Goal: Task Accomplishment & Management: Manage account settings

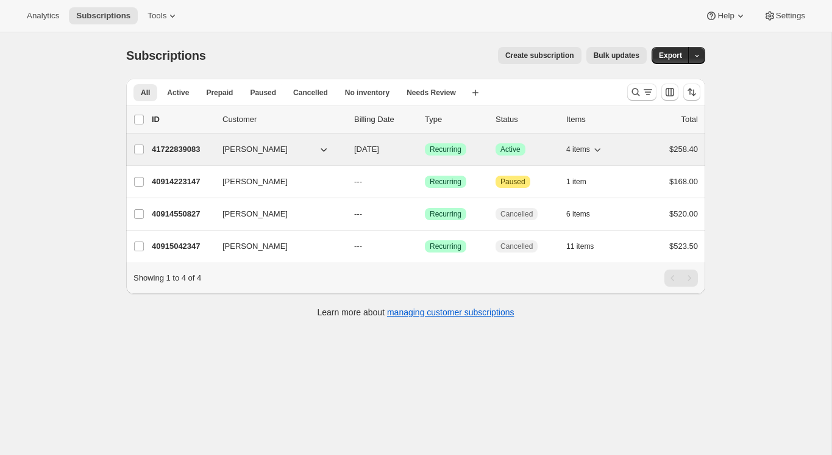
click at [322, 148] on icon "button" at bounding box center [324, 149] width 12 height 12
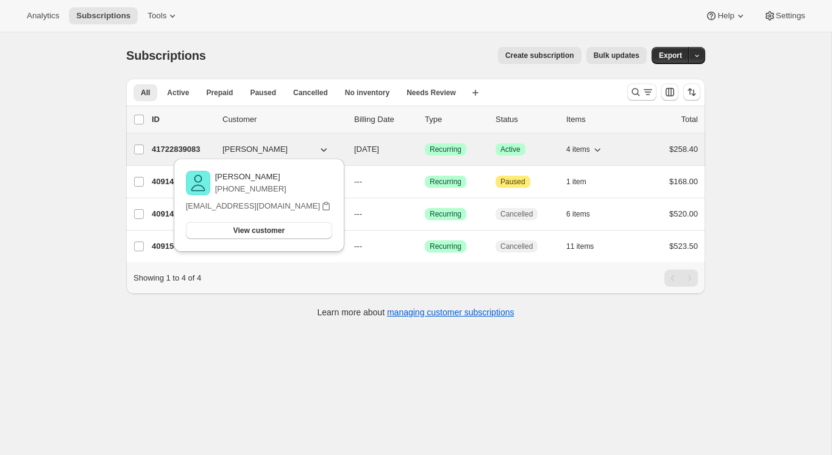
click at [193, 147] on p "41722839083" at bounding box center [182, 149] width 61 height 12
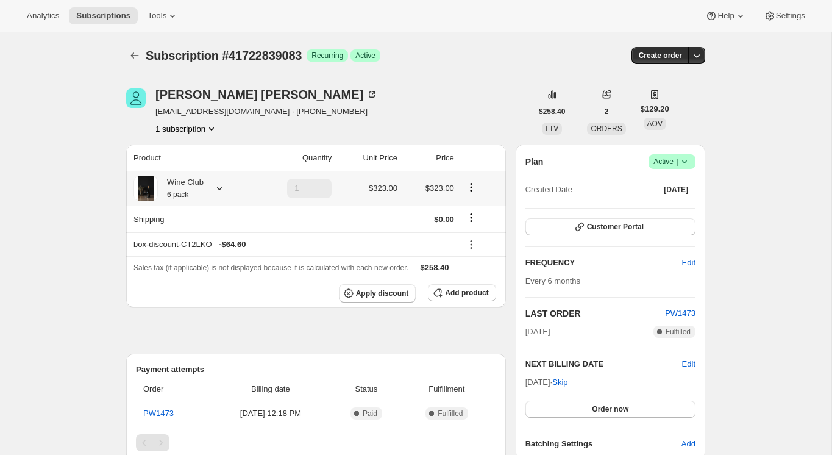
click at [220, 188] on icon at bounding box center [219, 188] width 12 height 12
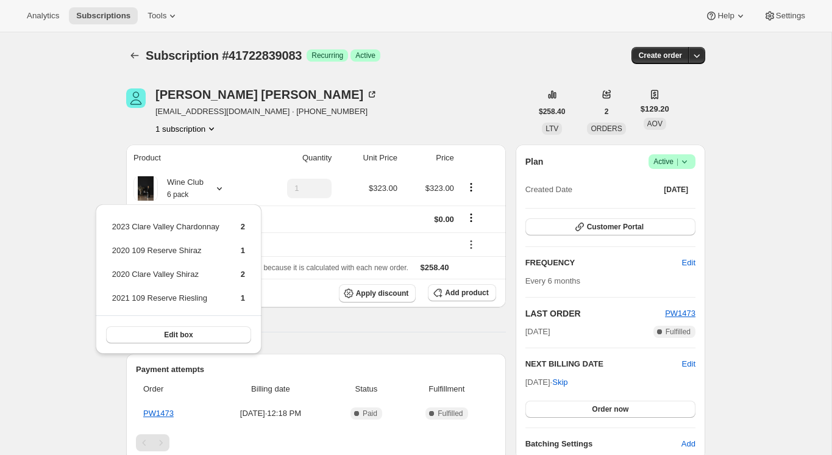
drag, startPoint x: 74, startPoint y: 87, endPoint x: 99, endPoint y: 64, distance: 34.1
click at [79, 82] on div "Subscription #41722839083. This page is ready Subscription #41722839083 Success…" at bounding box center [416, 445] width 832 height 826
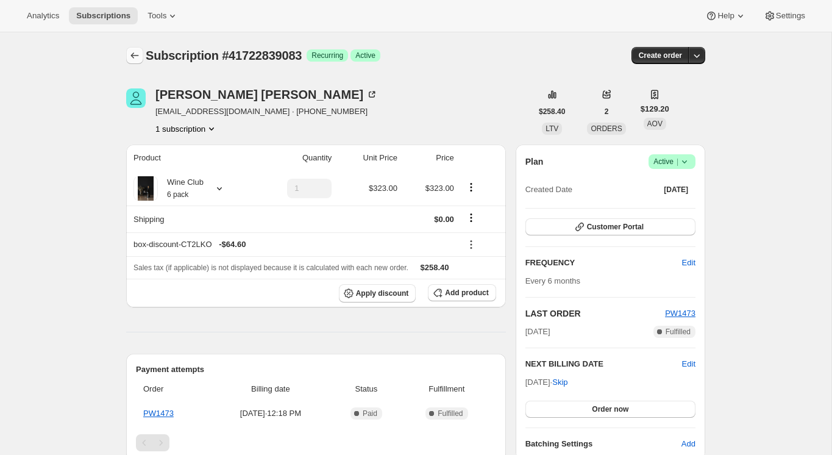
click at [135, 54] on icon "Subscriptions" at bounding box center [135, 55] width 12 height 12
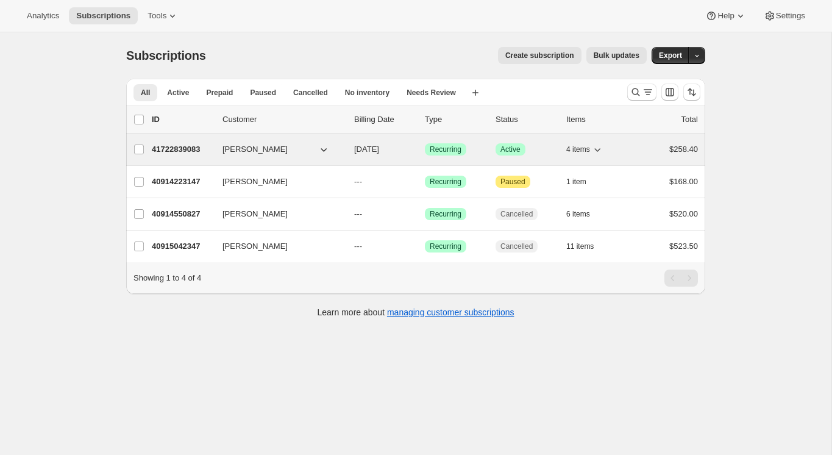
click at [212, 152] on p "41722839083" at bounding box center [182, 149] width 61 height 12
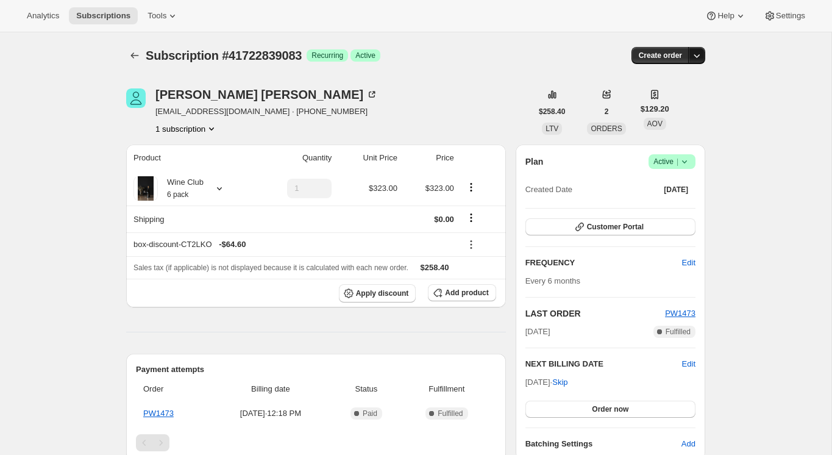
click at [701, 55] on icon "button" at bounding box center [697, 55] width 12 height 12
click at [760, 60] on div "Subscription #41722839083. This page is ready Subscription #41722839083 Success…" at bounding box center [416, 445] width 832 height 826
click at [207, 96] on div "[PERSON_NAME]" at bounding box center [267, 94] width 223 height 12
click at [29, 13] on span "Analytics" at bounding box center [43, 16] width 32 height 10
